Goal: Communication & Community: Connect with others

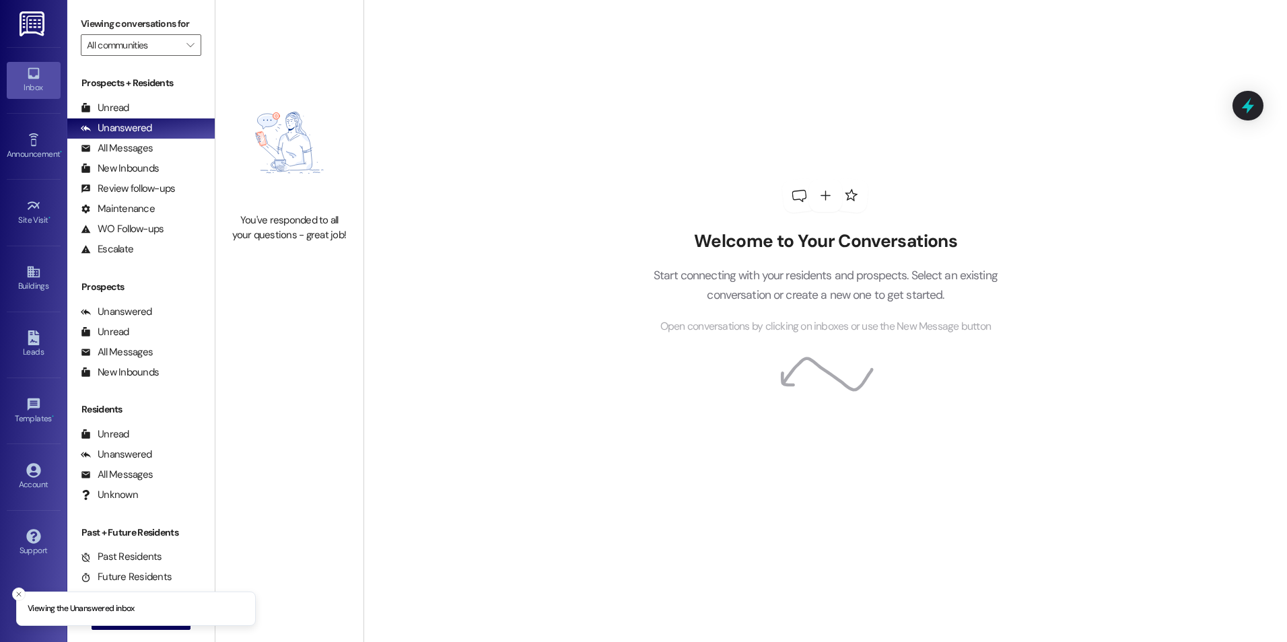
click at [349, 483] on div "You've responded to all your questions - great job!" at bounding box center [289, 321] width 148 height 642
click at [21, 485] on div "Account" at bounding box center [33, 484] width 67 height 13
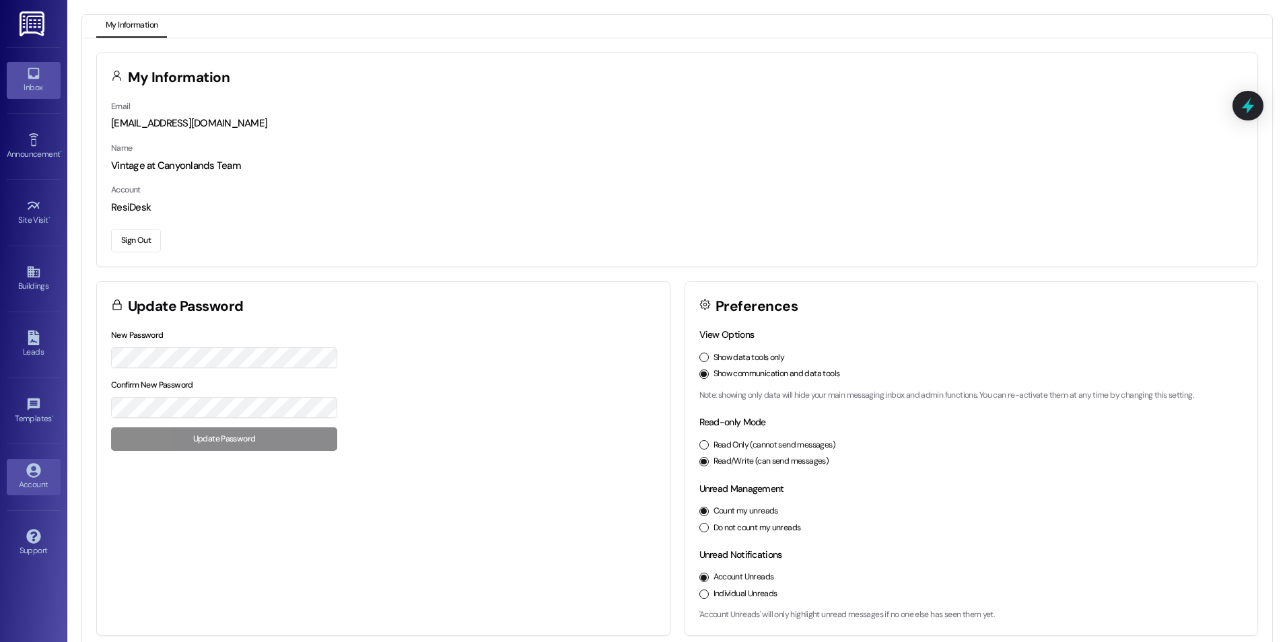
click at [35, 84] on div "Inbox" at bounding box center [33, 87] width 67 height 13
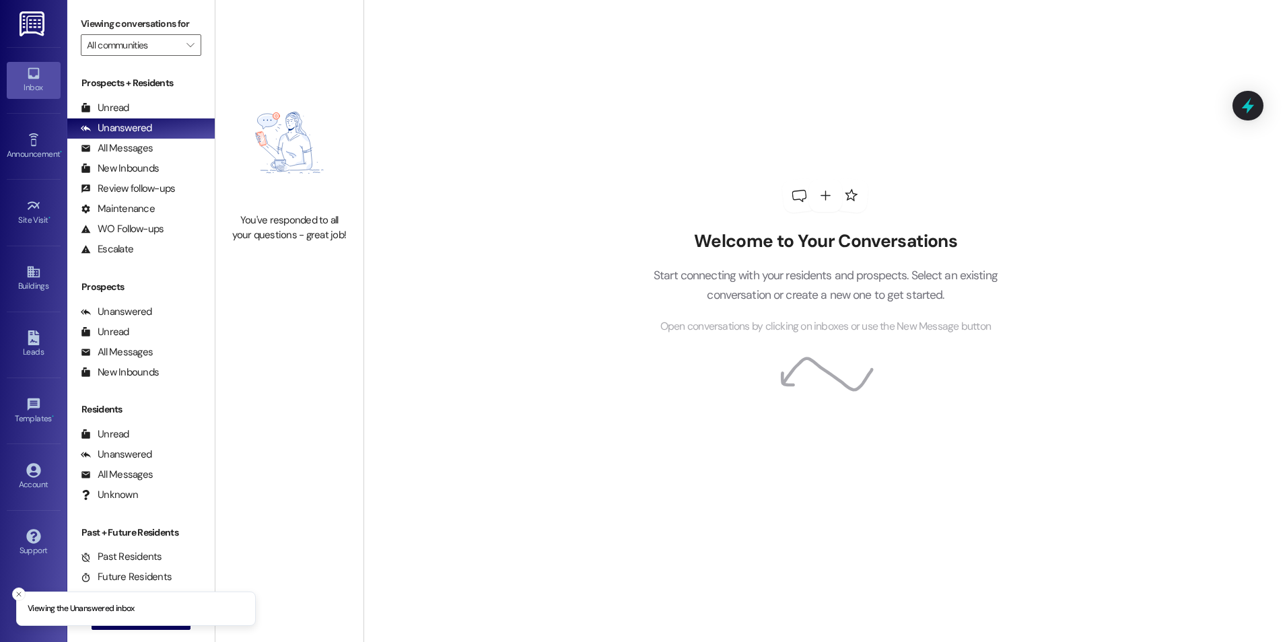
click at [313, 550] on div "You've responded to all your questions - great job!" at bounding box center [289, 321] width 148 height 642
click at [184, 627] on button " New Message" at bounding box center [142, 619] width 100 height 22
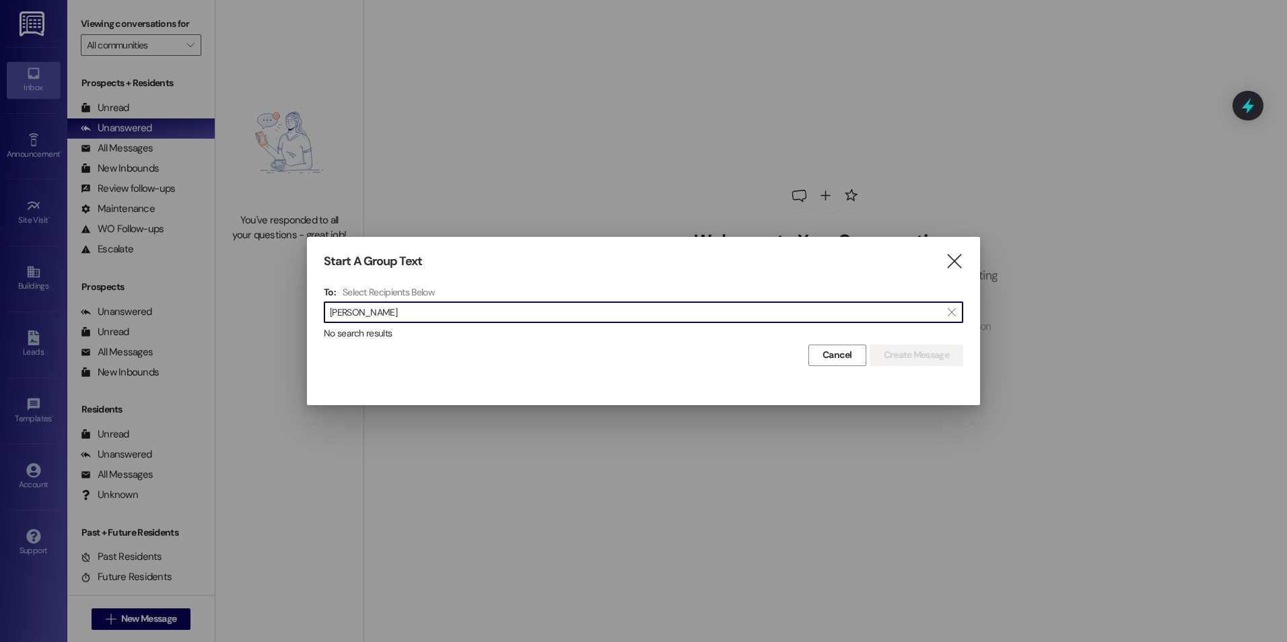
type input "[PERSON_NAME]"
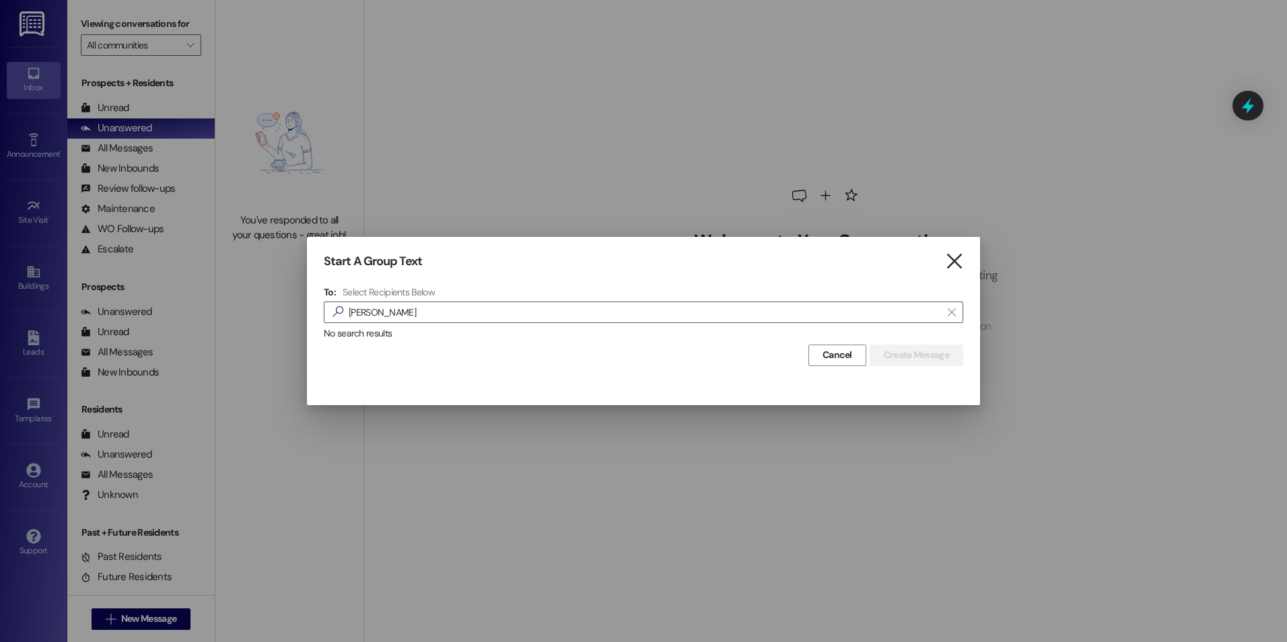
click at [955, 258] on icon "" at bounding box center [954, 261] width 18 height 14
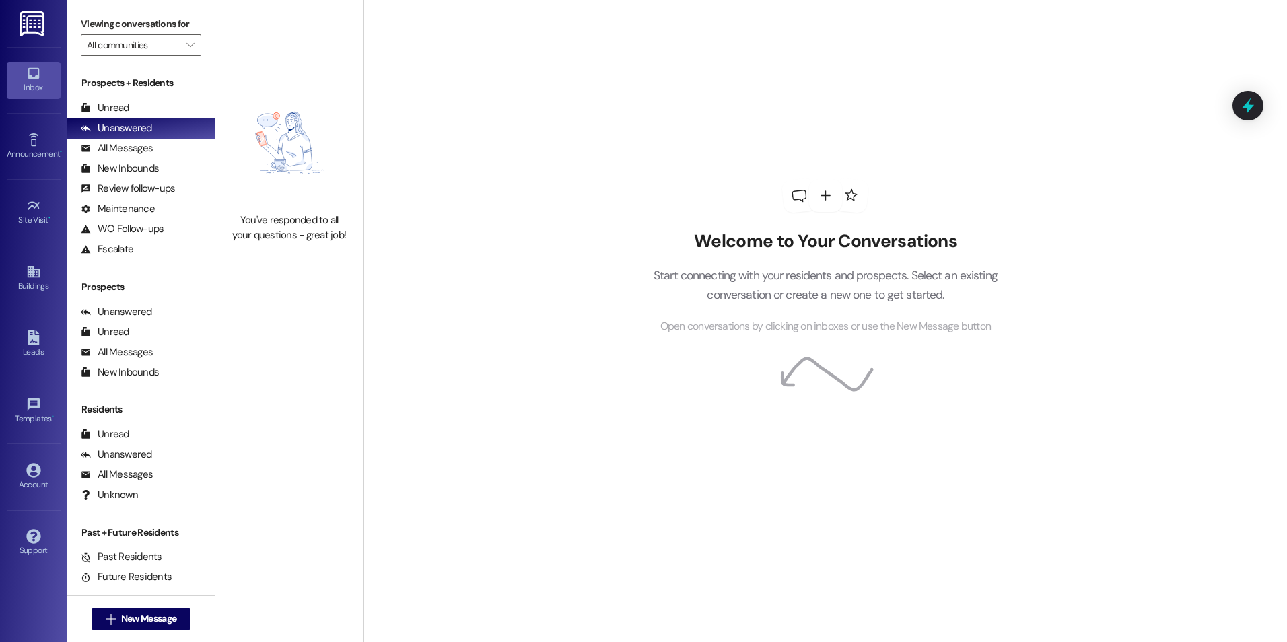
click at [684, 129] on div "Welcome to Your Conversations Start connecting with your residents and prospect…" at bounding box center [825, 256] width 404 height 513
click at [514, 158] on div "Welcome to Your Conversations Start connecting with your residents and prospect…" at bounding box center [824, 321] width 923 height 642
